Goal: Check status: Check status

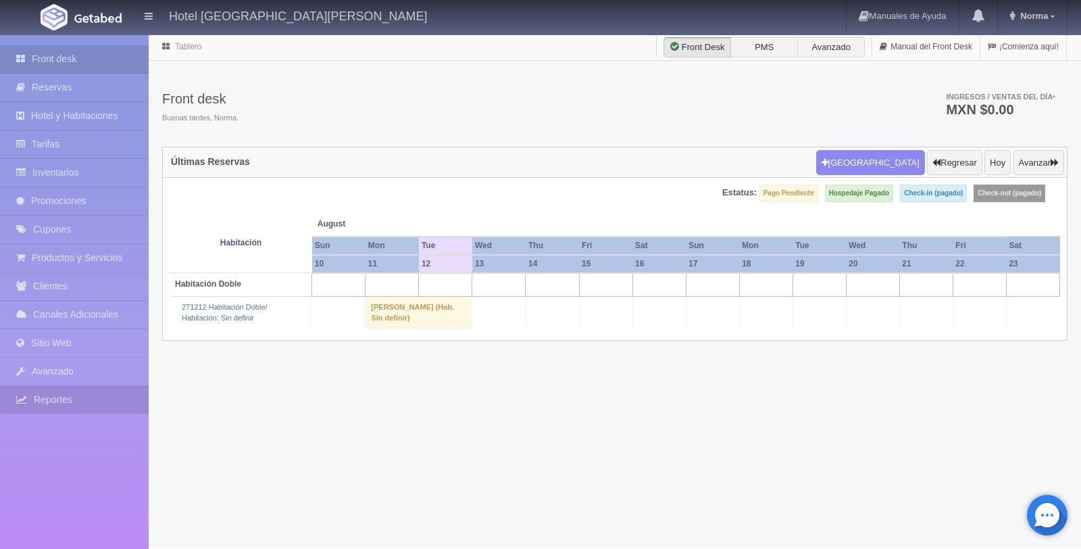
click at [64, 397] on link "Reportes" at bounding box center [74, 400] width 149 height 28
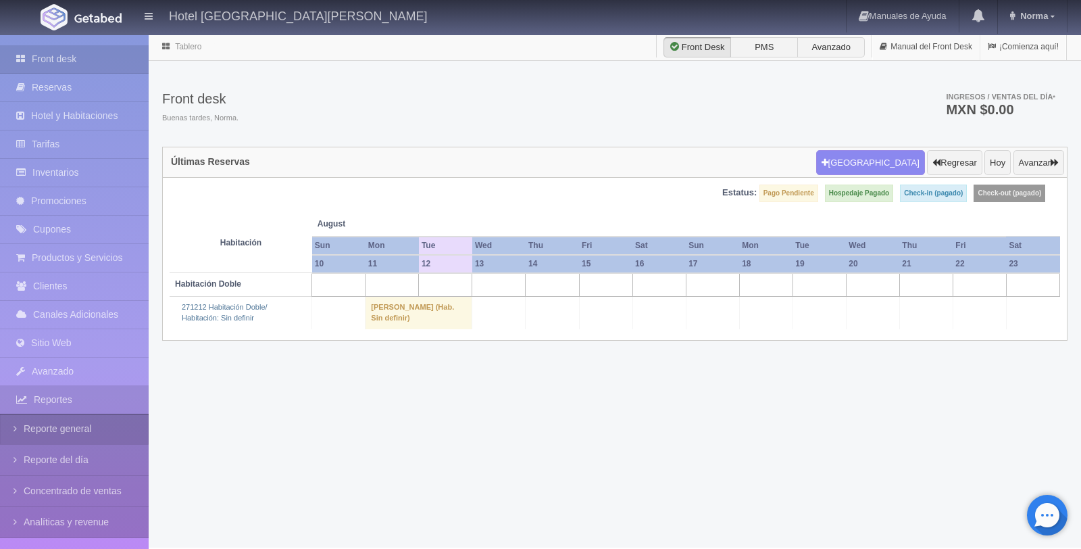
click at [88, 440] on link "Reporte general" at bounding box center [74, 429] width 149 height 30
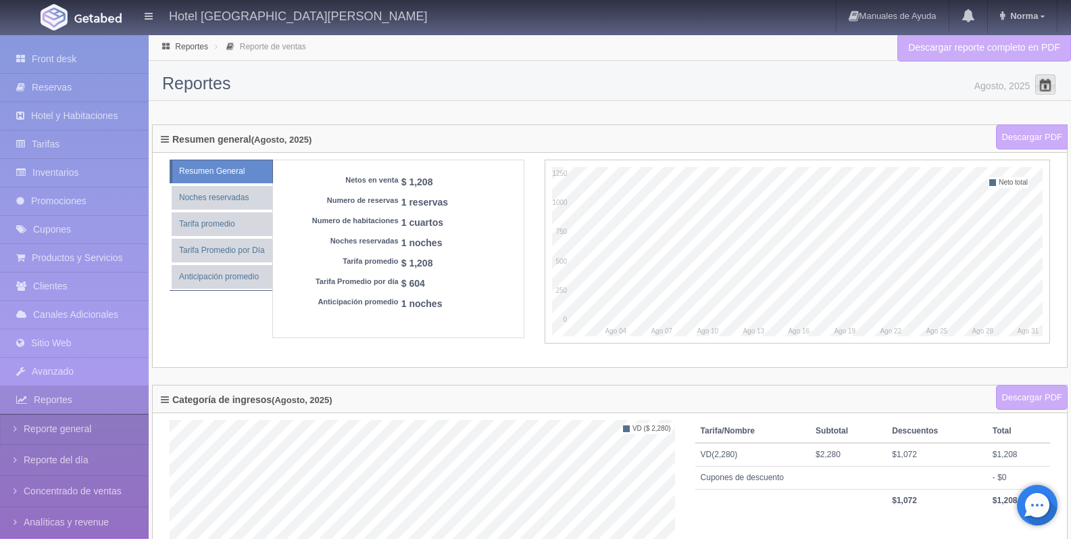
click at [1040, 80] on span at bounding box center [1046, 85] width 22 height 22
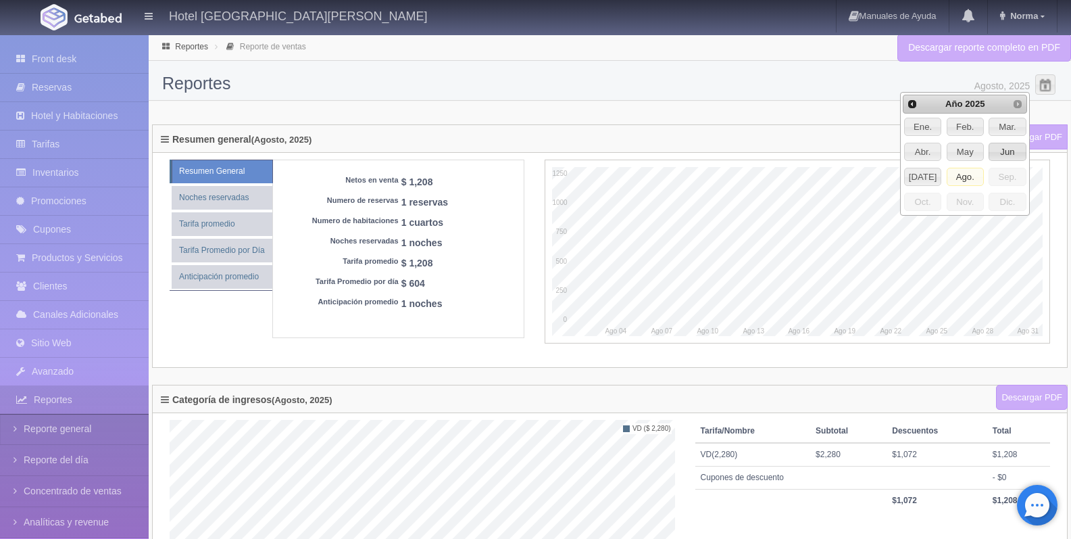
click at [999, 150] on span "Jun" at bounding box center [1007, 152] width 36 height 18
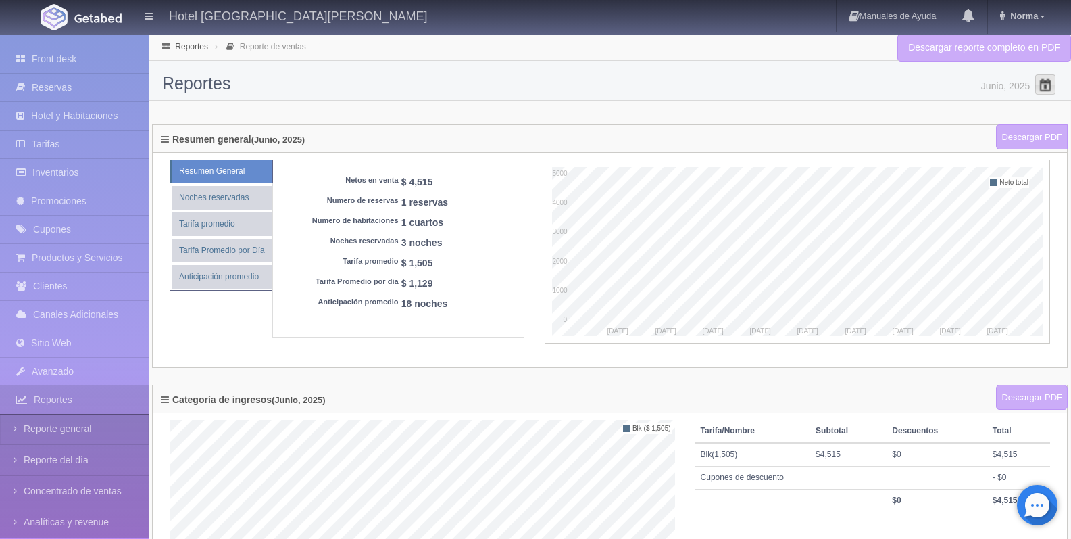
click at [1051, 82] on span at bounding box center [1046, 85] width 22 height 22
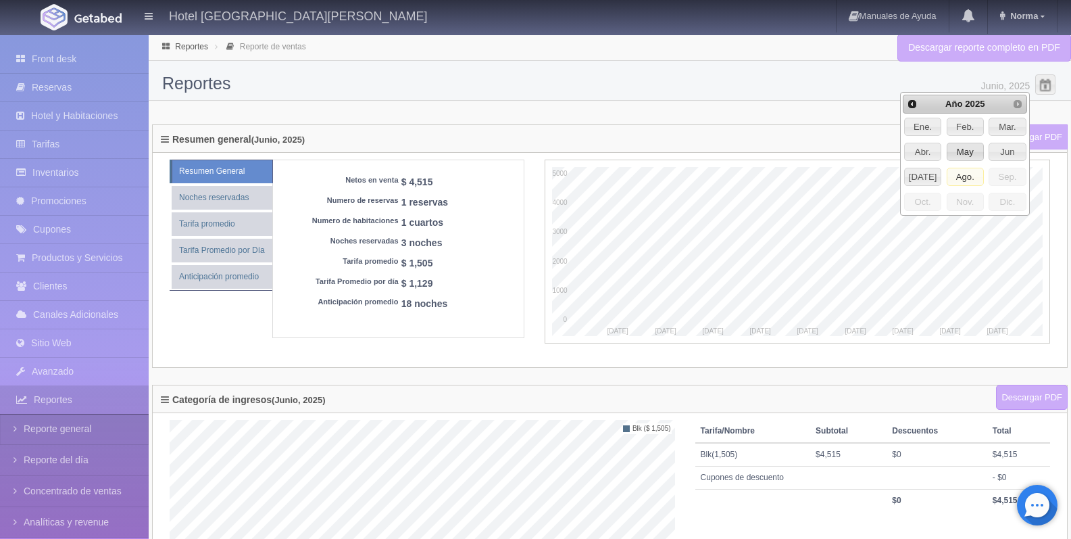
click at [979, 153] on span "May" at bounding box center [965, 152] width 36 height 18
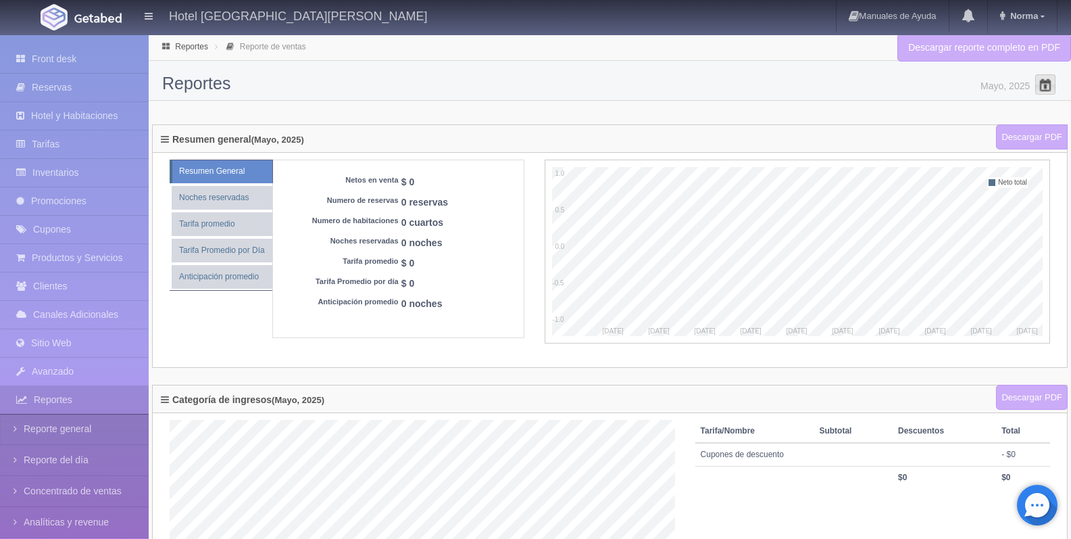
click at [1041, 85] on span at bounding box center [1046, 85] width 22 height 22
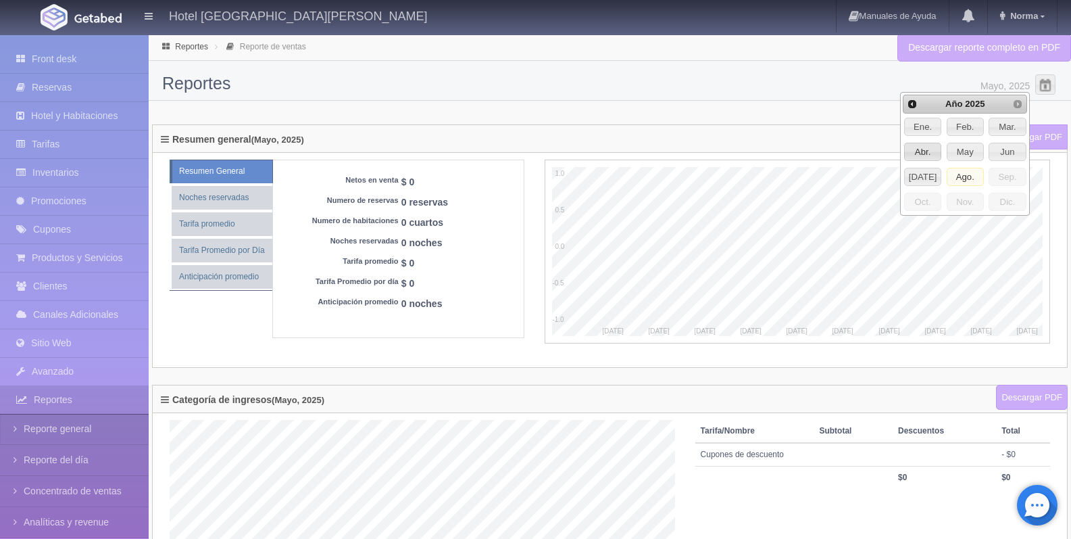
click at [926, 153] on span "Abr." at bounding box center [923, 152] width 36 height 18
type input "Abril, 2025"
